Goal: Transaction & Acquisition: Book appointment/travel/reservation

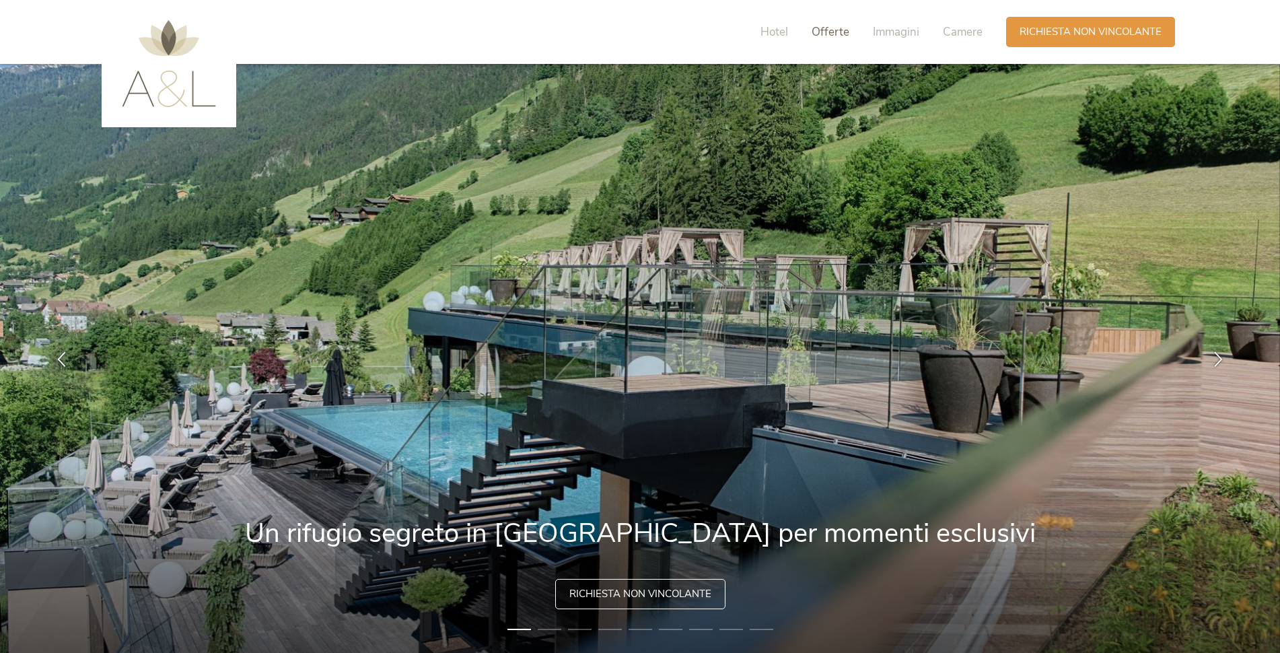
click at [829, 28] on span "Offerte" at bounding box center [831, 31] width 38 height 15
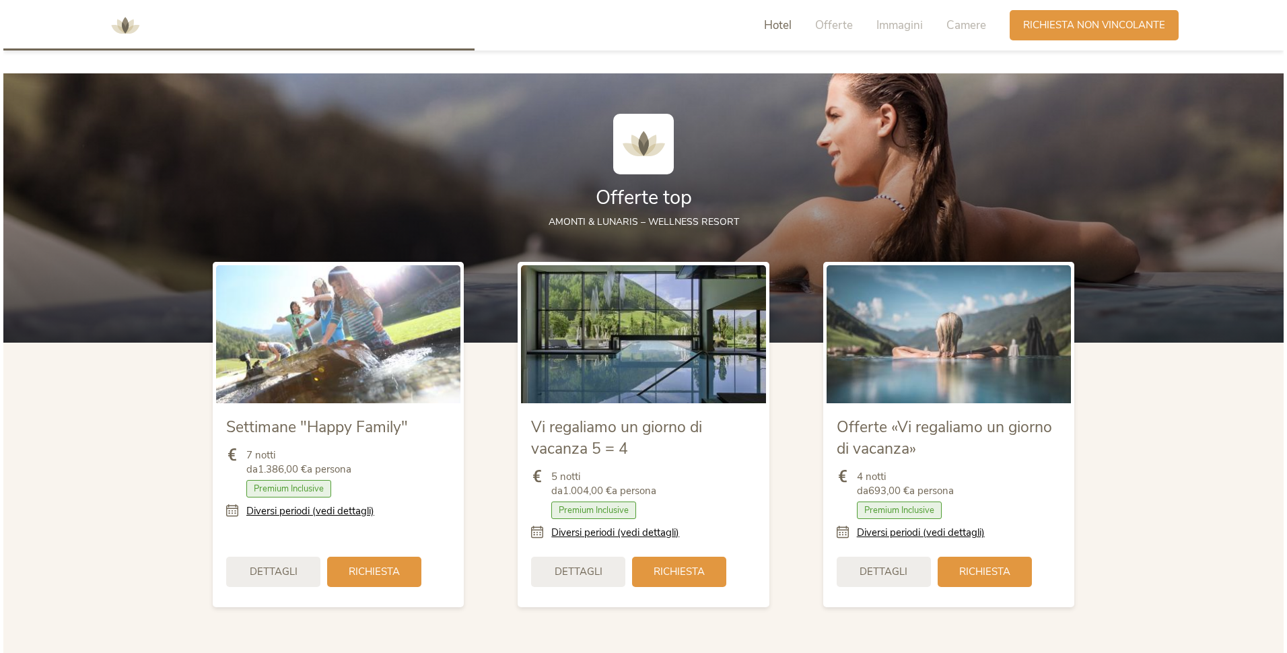
scroll to position [1499, 0]
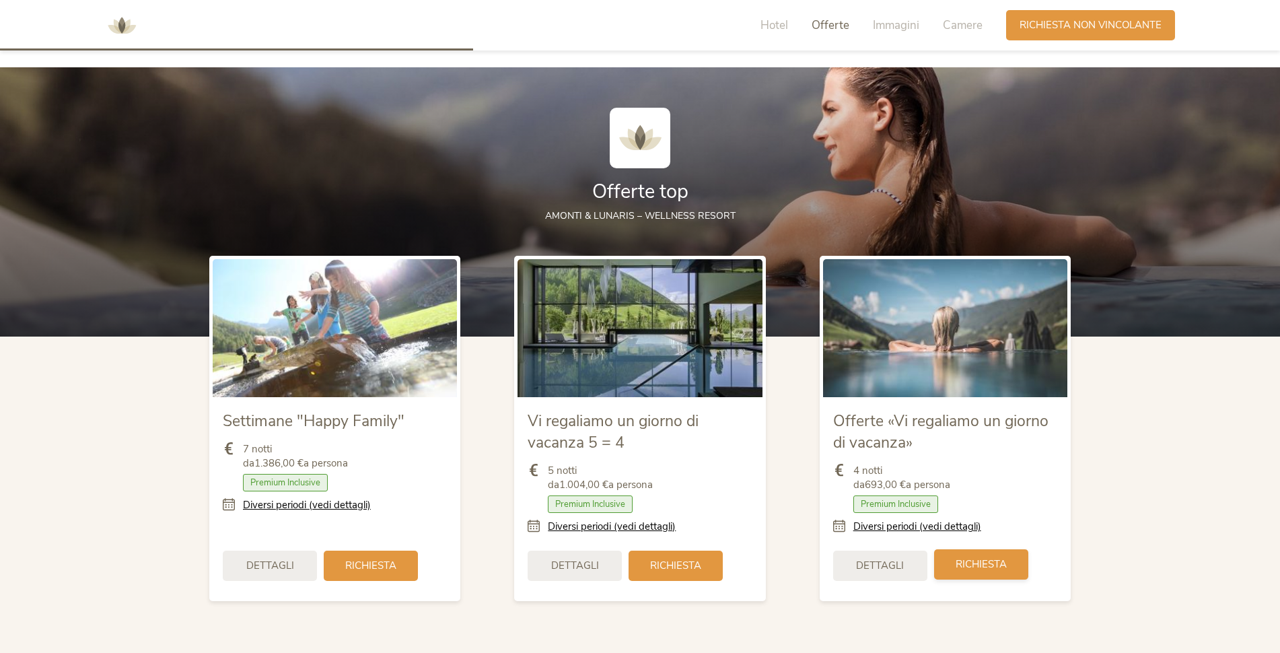
click at [953, 560] on div "Richiesta" at bounding box center [981, 564] width 94 height 30
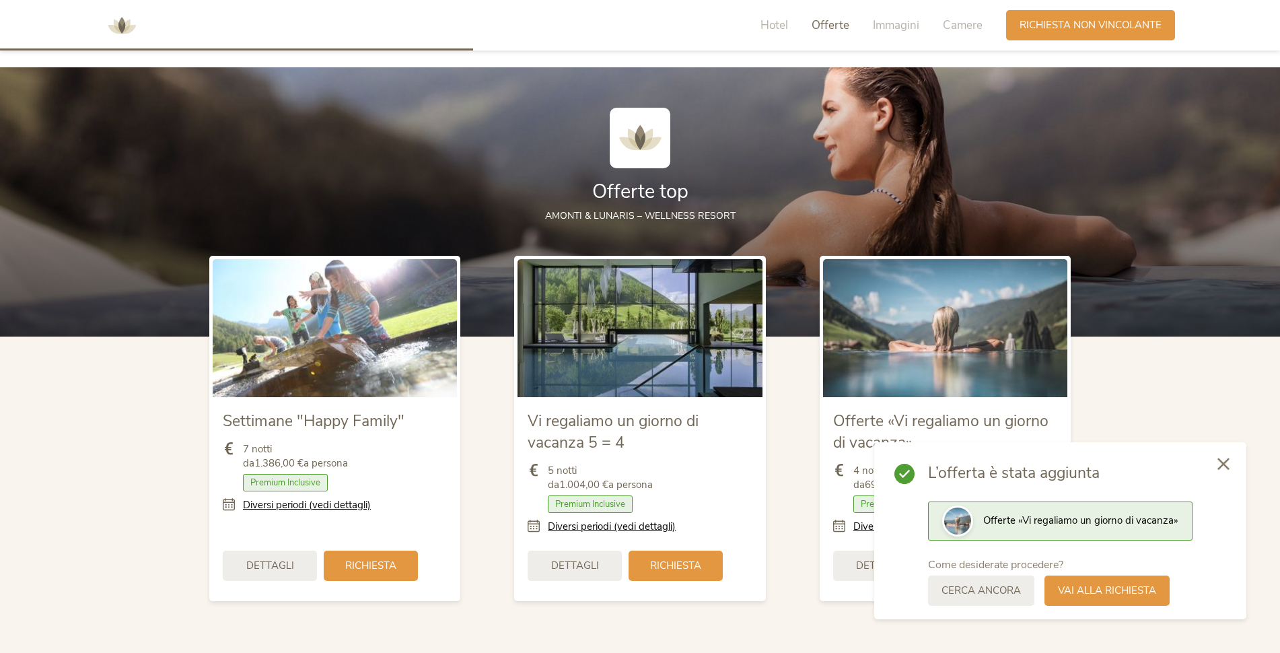
click at [1229, 462] on icon at bounding box center [1224, 464] width 12 height 12
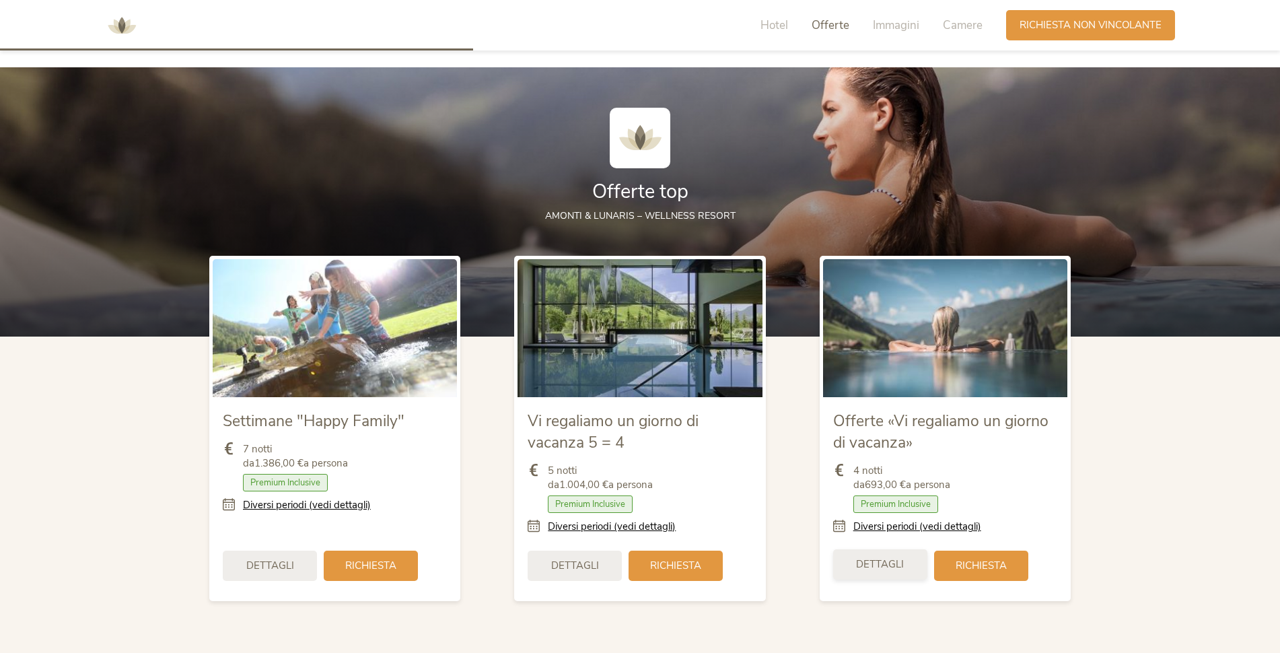
click at [875, 565] on span "Dettagli" at bounding box center [880, 564] width 48 height 14
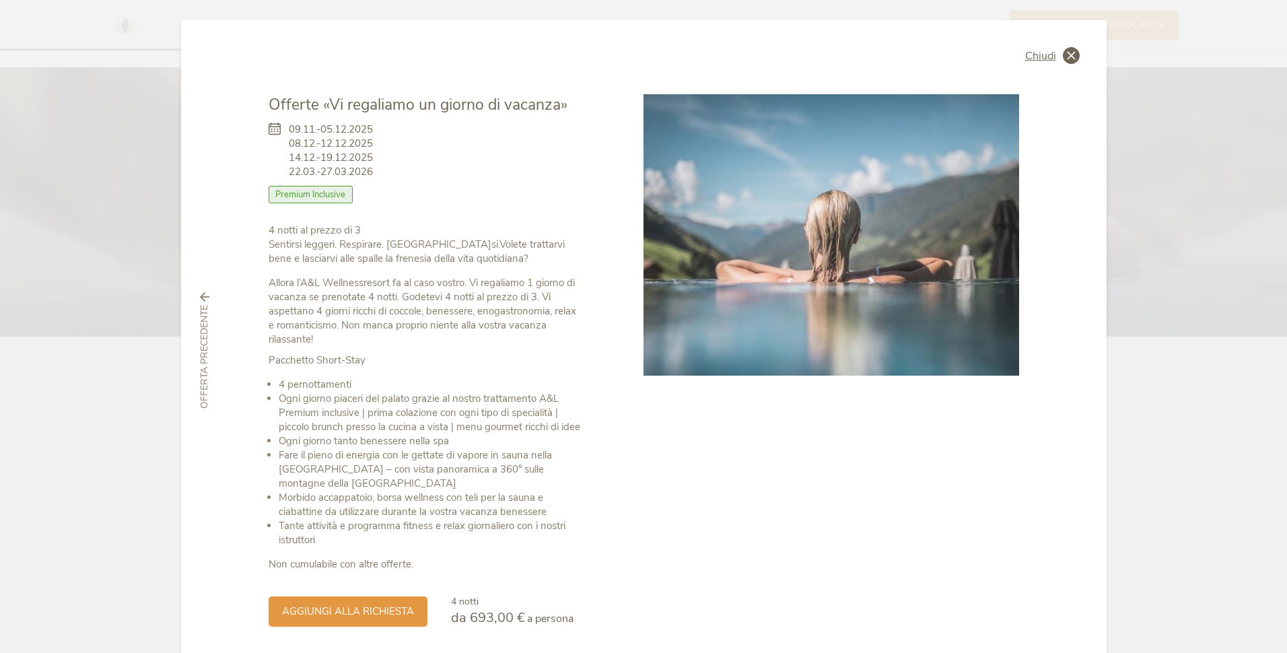
click at [1069, 51] on icon at bounding box center [1071, 55] width 17 height 17
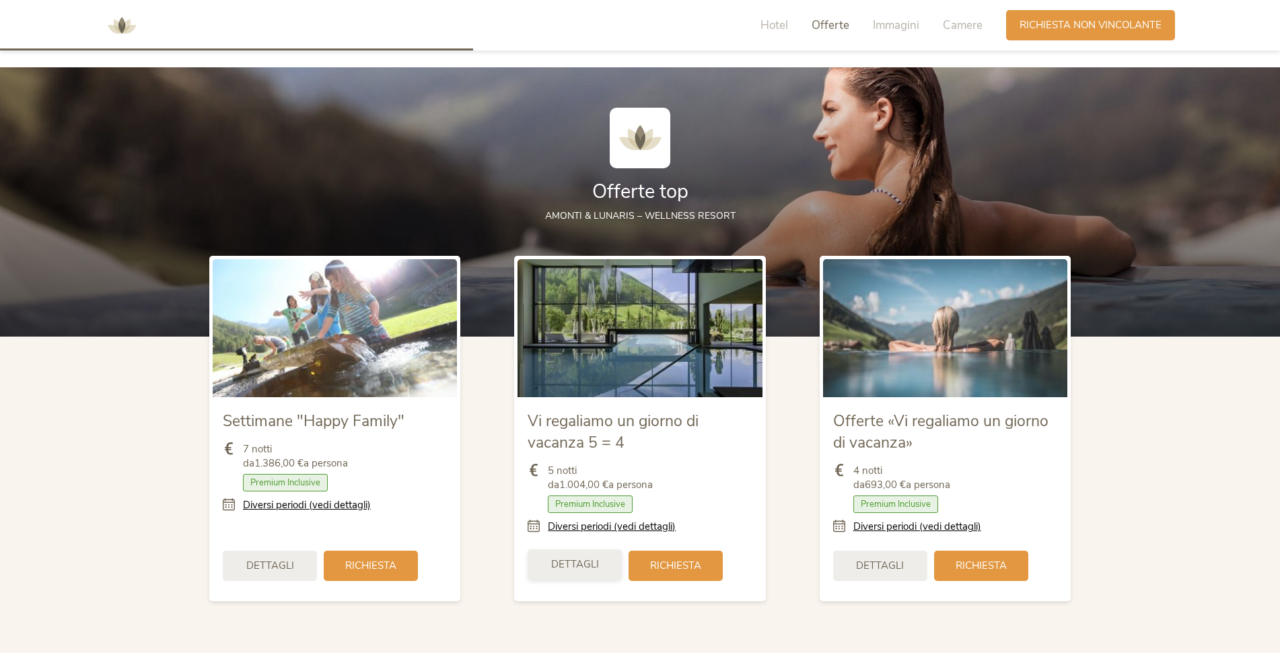
click at [590, 559] on span "Dettagli" at bounding box center [575, 564] width 48 height 14
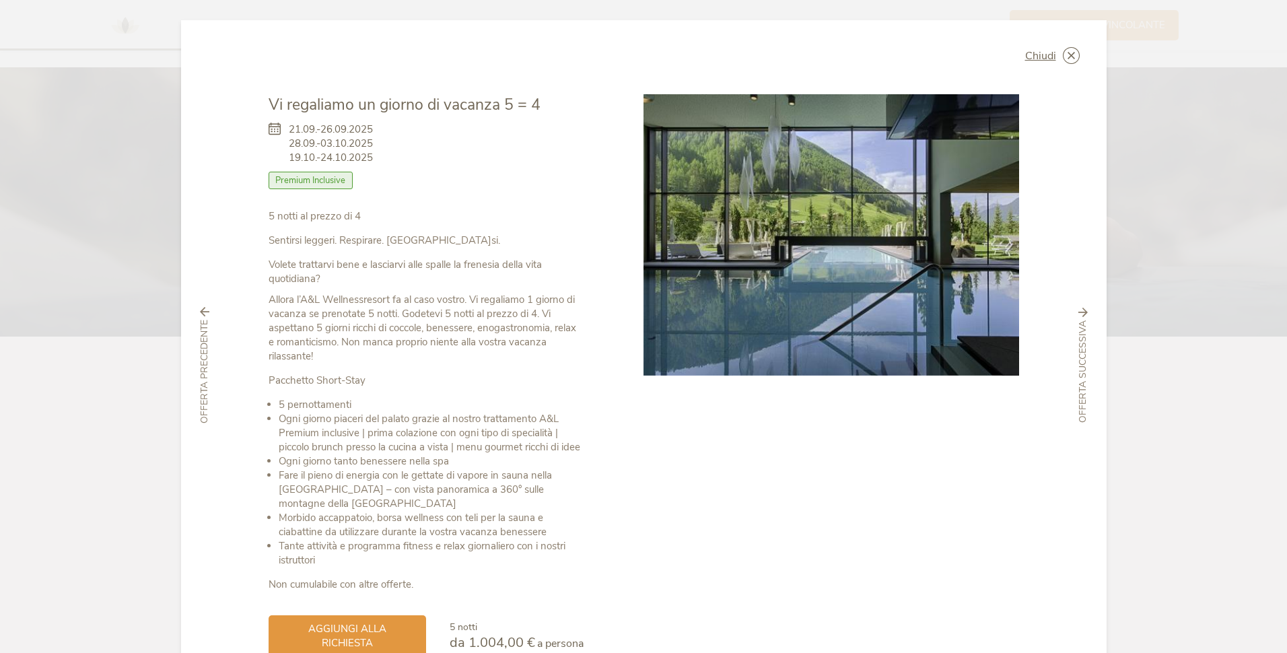
drag, startPoint x: 378, startPoint y: 143, endPoint x: 274, endPoint y: 147, distance: 104.4
click at [274, 147] on div "21.09.-26.09.2025 28.09.-03.10.2025 19.10.-24.10.2025 Camera con colazione Mezz…" at bounding box center [426, 163] width 315 height 94
drag, startPoint x: 274, startPoint y: 147, endPoint x: 352, endPoint y: 153, distance: 78.4
click at [352, 153] on span "21.09.-26.09.2025 28.09.-03.10.2025 19.10.-24.10.2025" at bounding box center [331, 144] width 84 height 42
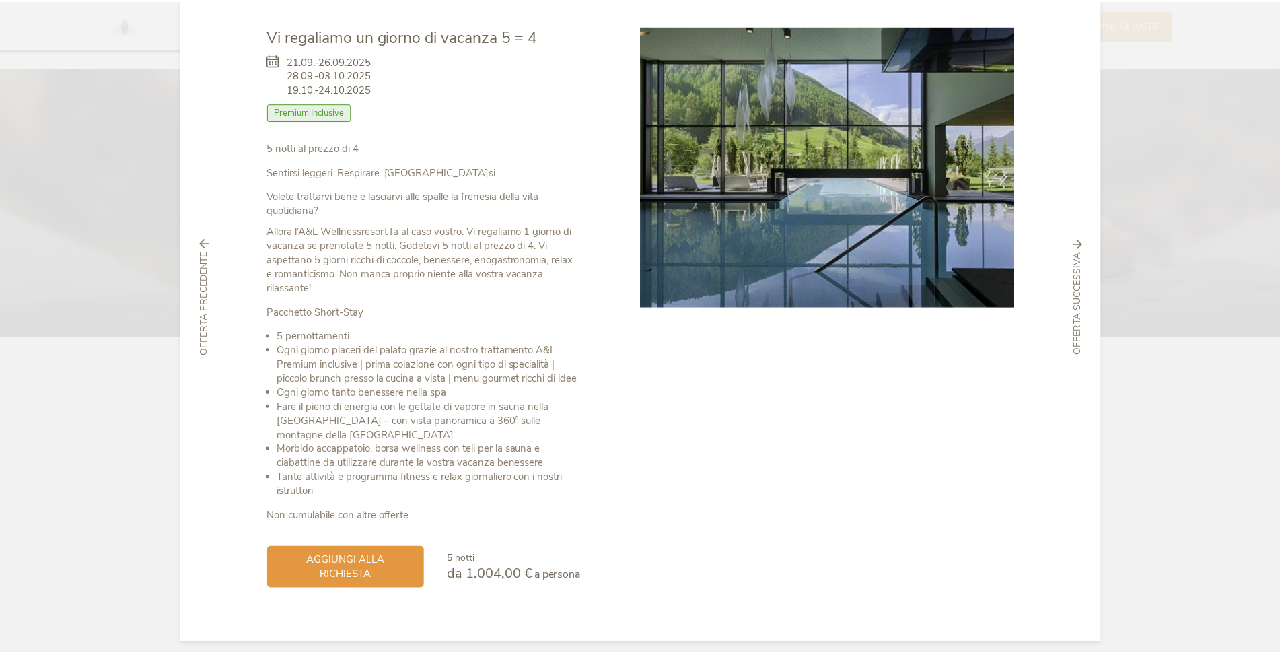
scroll to position [0, 0]
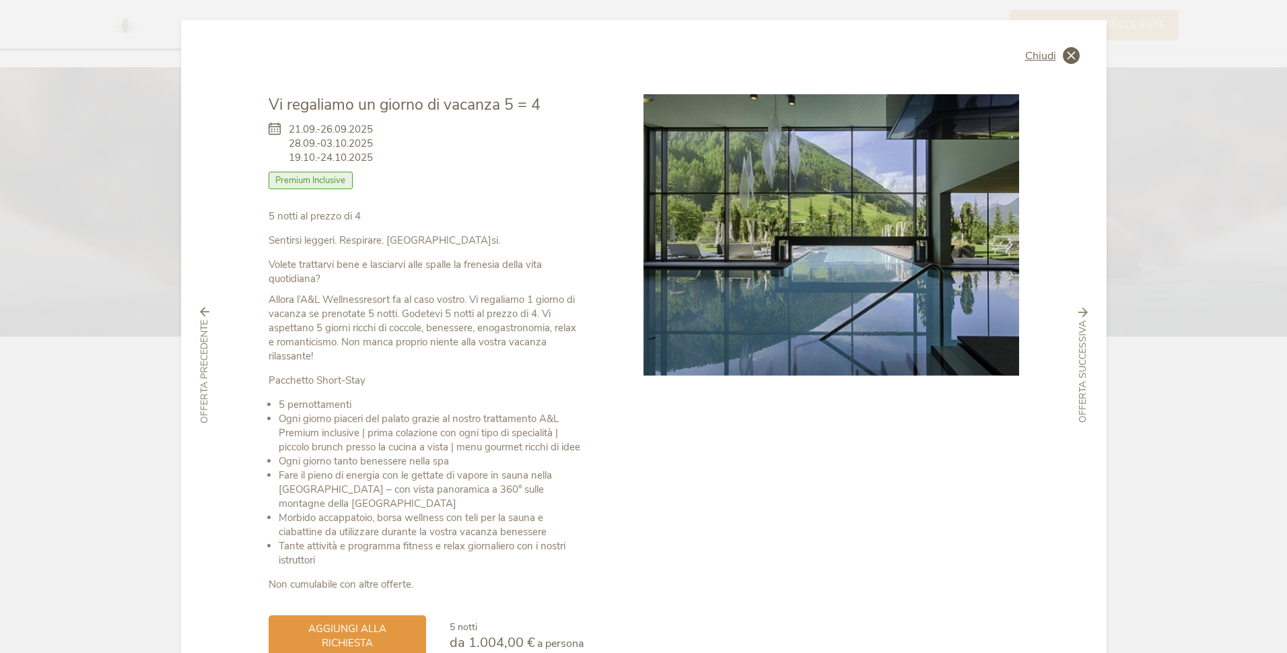
click at [1065, 48] on icon at bounding box center [1071, 55] width 17 height 17
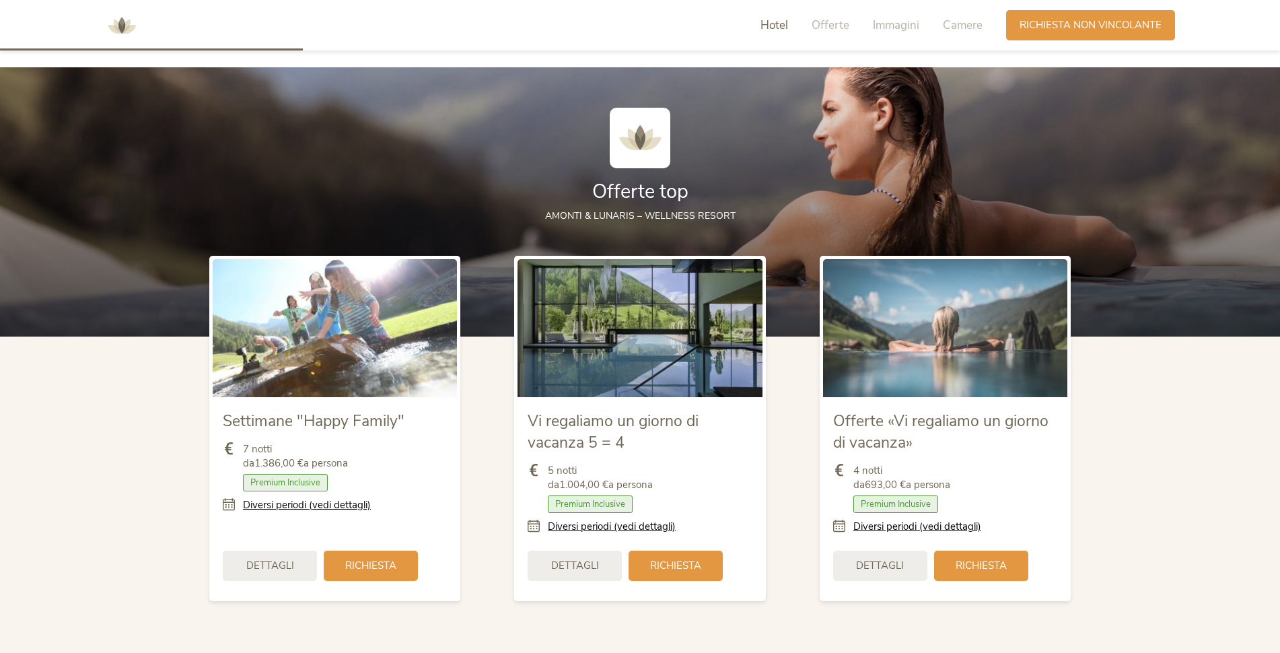
scroll to position [893, 0]
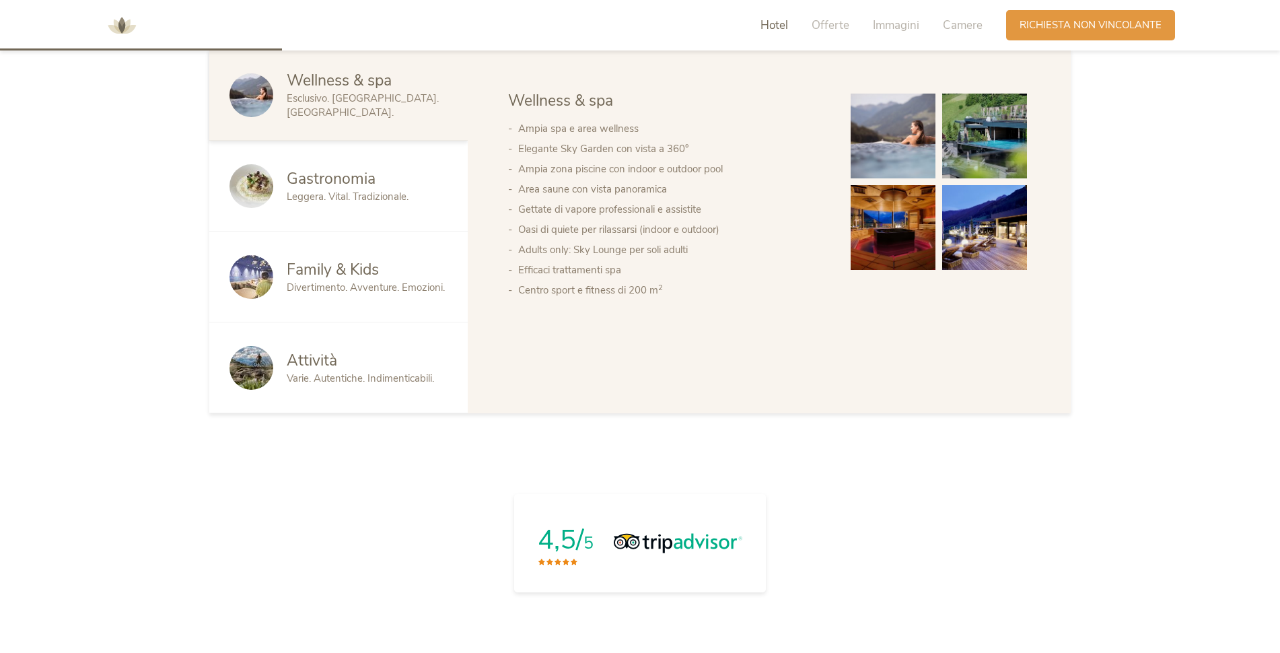
click at [365, 296] on div "Family & Kids Divertimento. Avventure. Emozioni." at bounding box center [338, 277] width 259 height 91
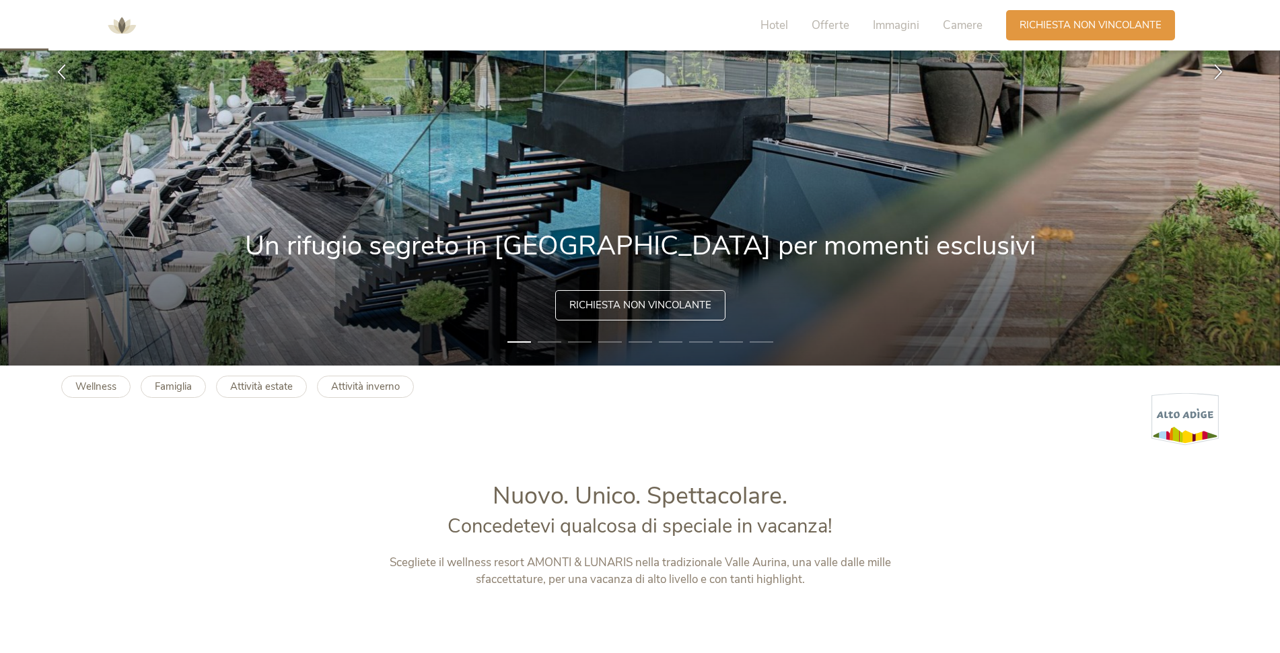
scroll to position [0, 0]
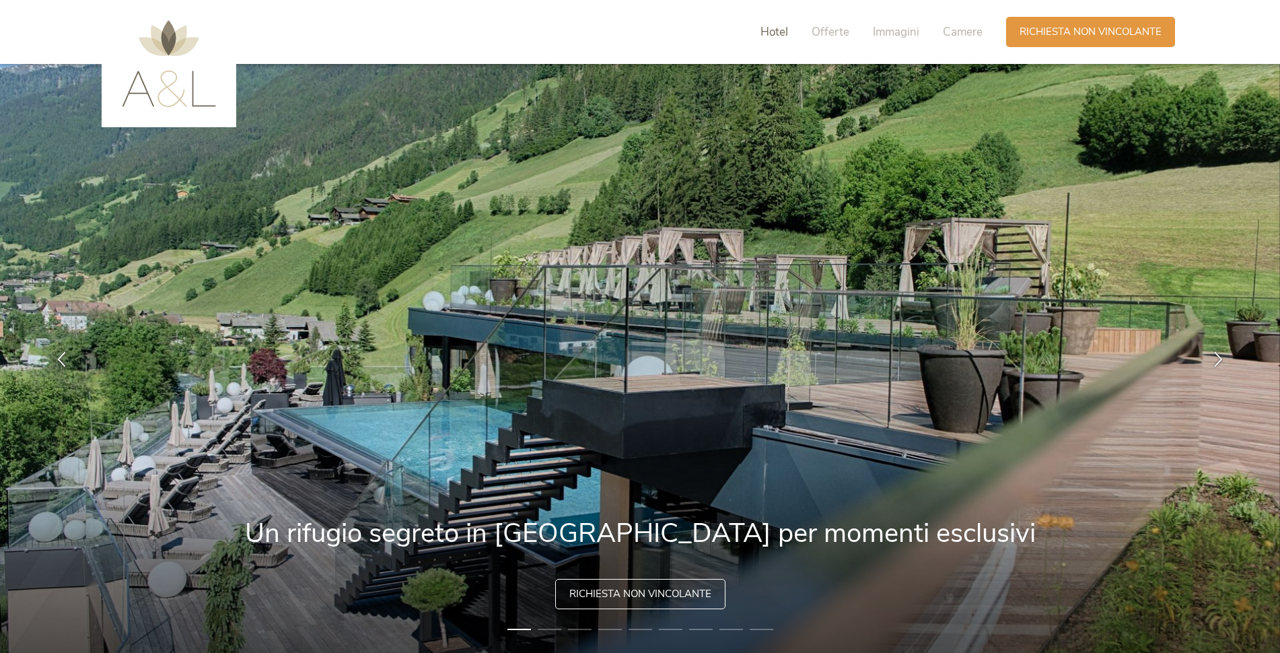
click at [771, 30] on span "Hotel" at bounding box center [775, 31] width 28 height 15
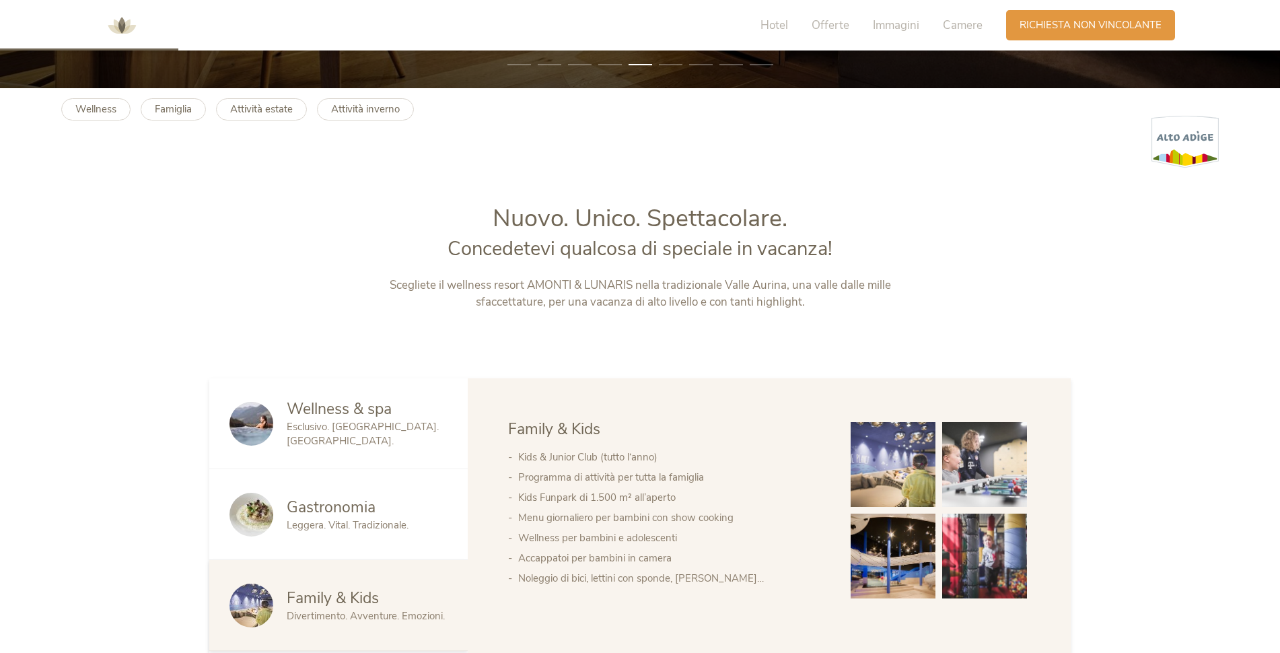
scroll to position [161, 0]
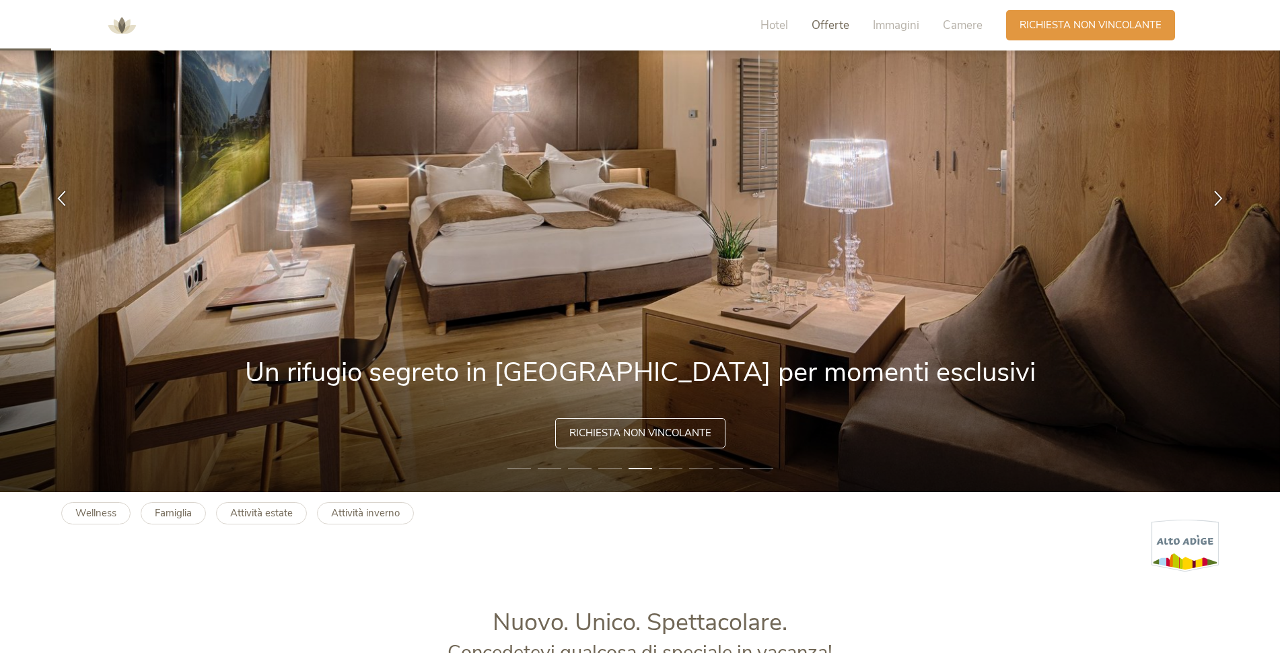
click at [834, 20] on span "Offerte" at bounding box center [831, 25] width 38 height 15
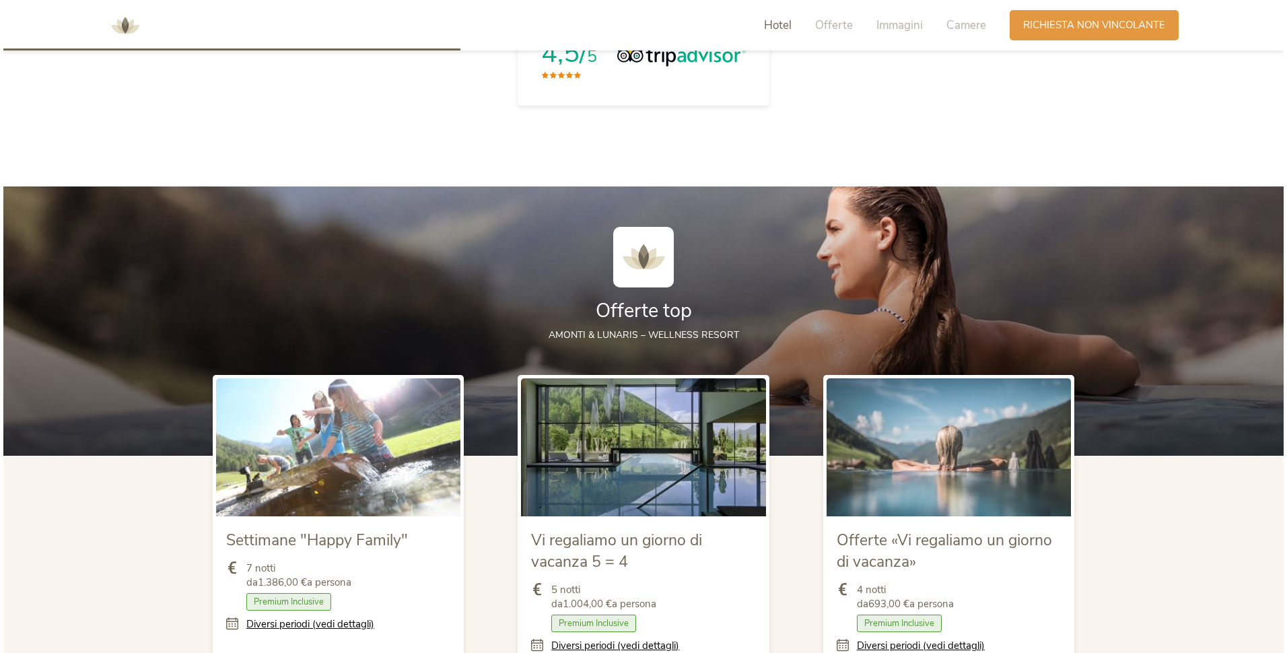
scroll to position [1499, 0]
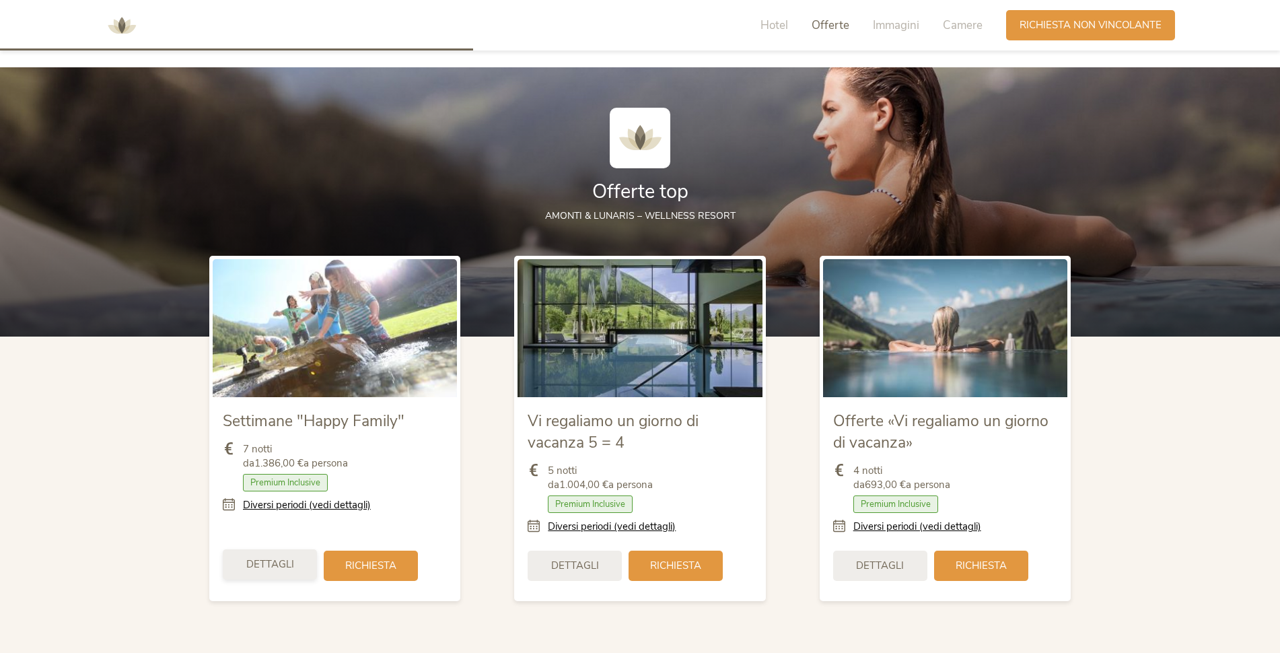
click at [265, 561] on span "Dettagli" at bounding box center [270, 564] width 48 height 14
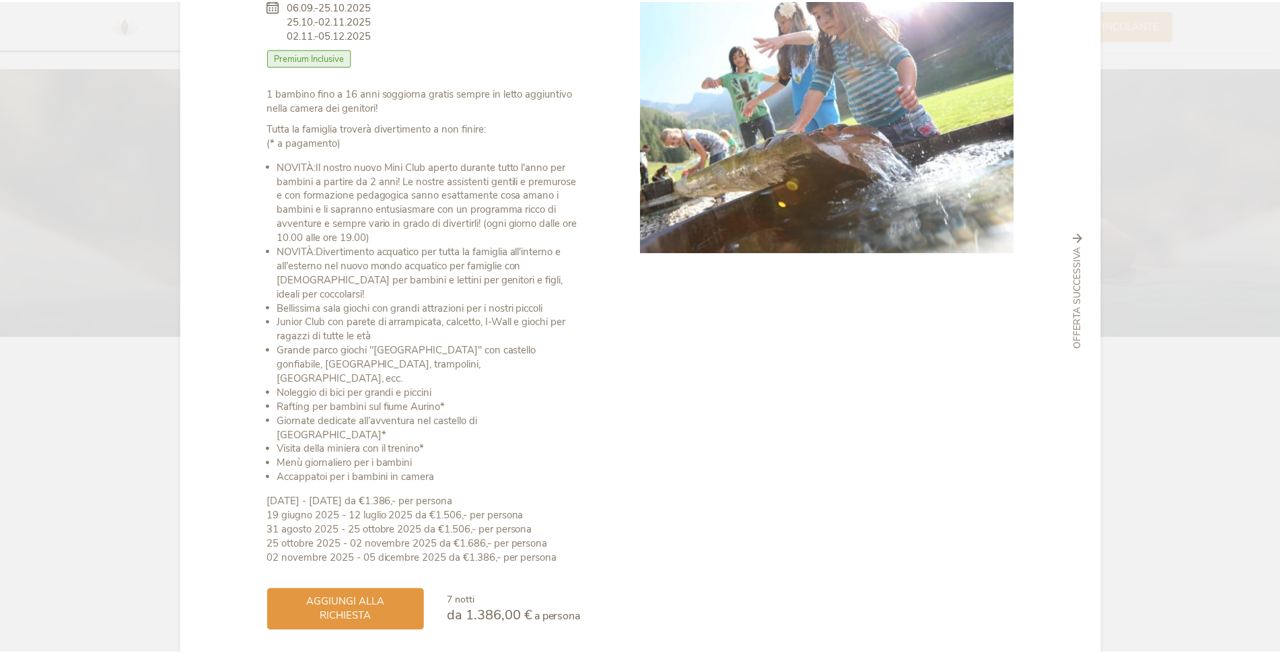
scroll to position [0, 0]
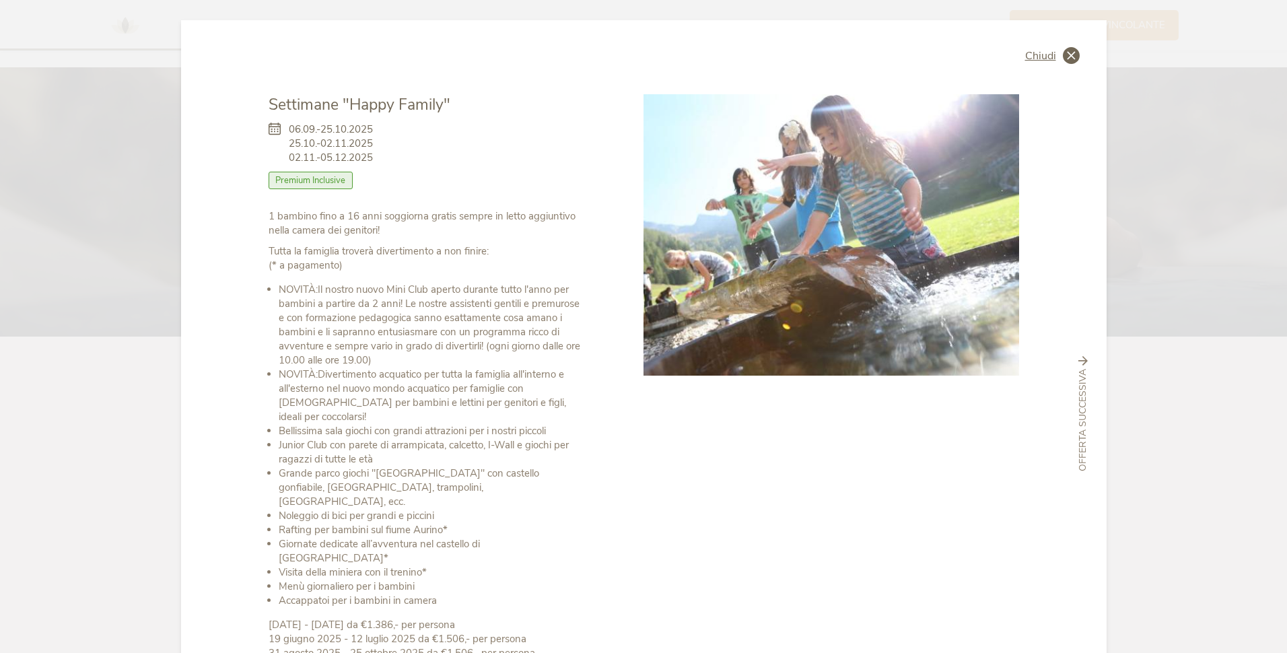
click at [1063, 48] on icon at bounding box center [1071, 55] width 17 height 17
